Goal: Information Seeking & Learning: Learn about a topic

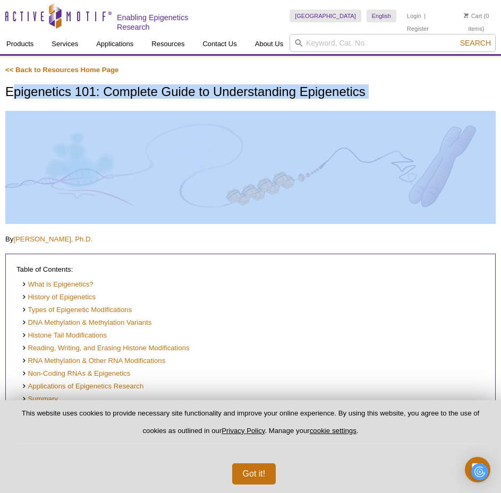
drag, startPoint x: 14, startPoint y: 91, endPoint x: 374, endPoint y: 101, distance: 359.7
copy div "pigenetics 101: Complete Guide to Understanding Epigenetics"
